Goal: Information Seeking & Learning: Learn about a topic

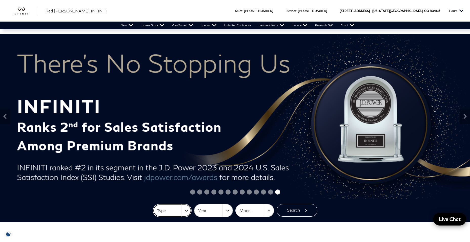
click at [183, 208] on button "Type" at bounding box center [172, 210] width 38 height 13
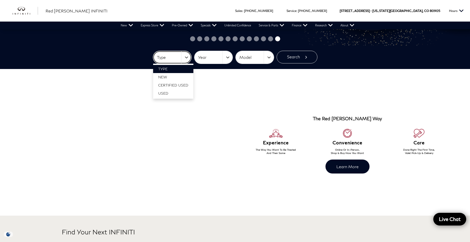
scroll to position [154, 0]
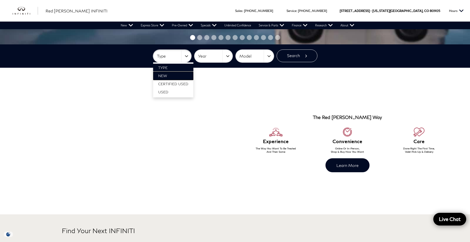
click at [166, 74] on span "New" at bounding box center [162, 75] width 9 height 4
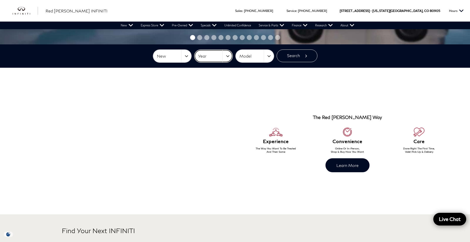
click at [227, 55] on button "Year" at bounding box center [214, 56] width 38 height 13
click at [268, 54] on button "Model" at bounding box center [255, 56] width 38 height 13
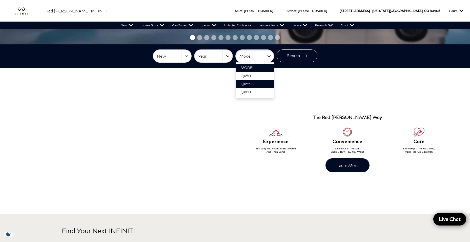
click at [250, 82] on span "QX55" at bounding box center [246, 84] width 10 height 4
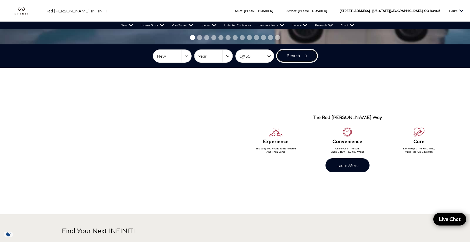
click at [300, 57] on button "Search" at bounding box center [297, 55] width 41 height 13
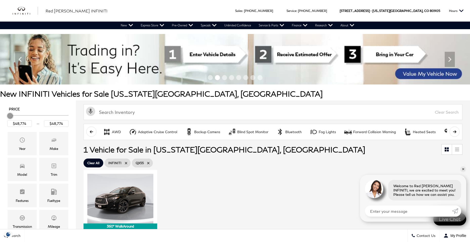
scroll to position [211, 0]
